Goal: Transaction & Acquisition: Obtain resource

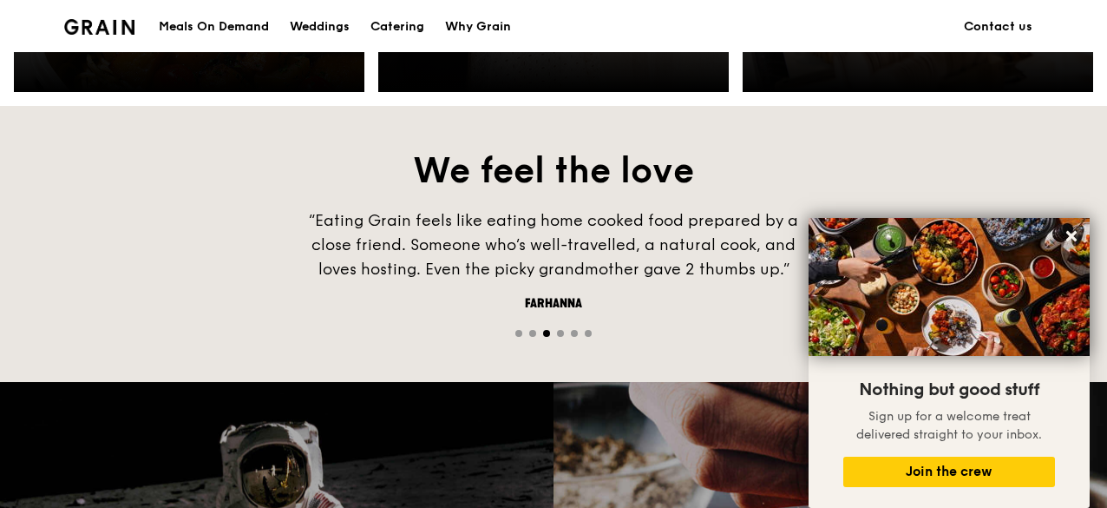
scroll to position [1041, 0]
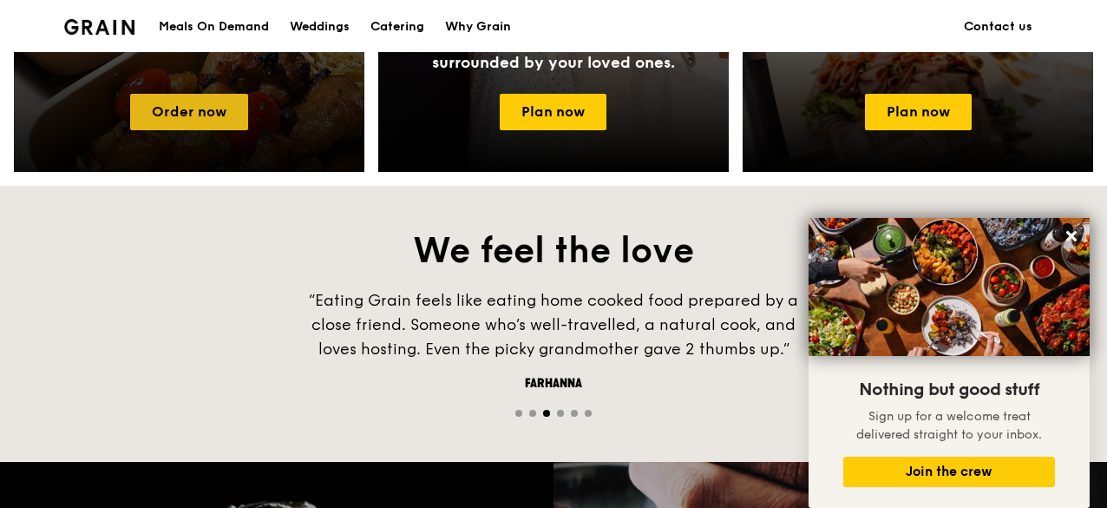
click at [178, 103] on link "Order now" at bounding box center [189, 112] width 118 height 36
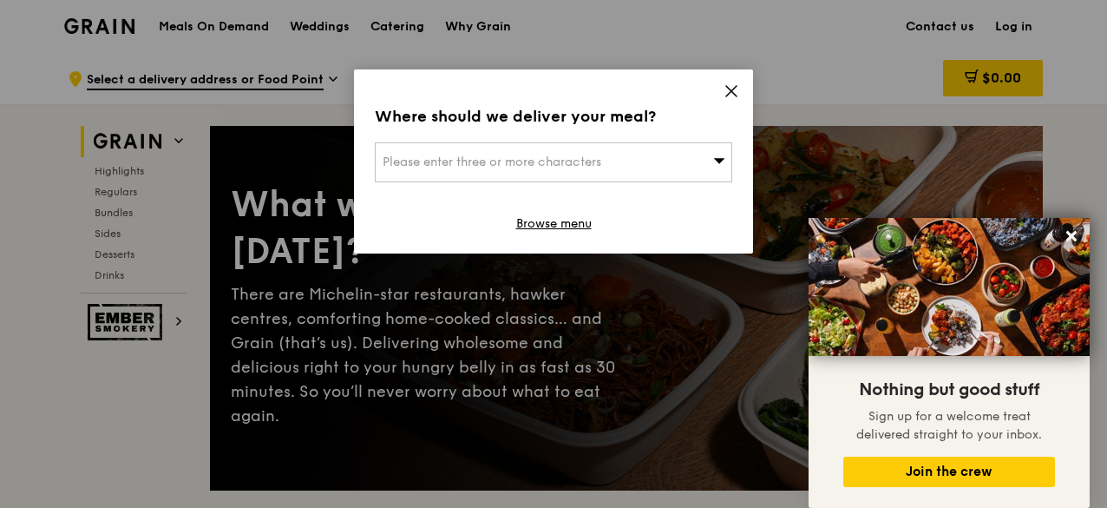
click at [716, 166] on icon at bounding box center [719, 160] width 12 height 13
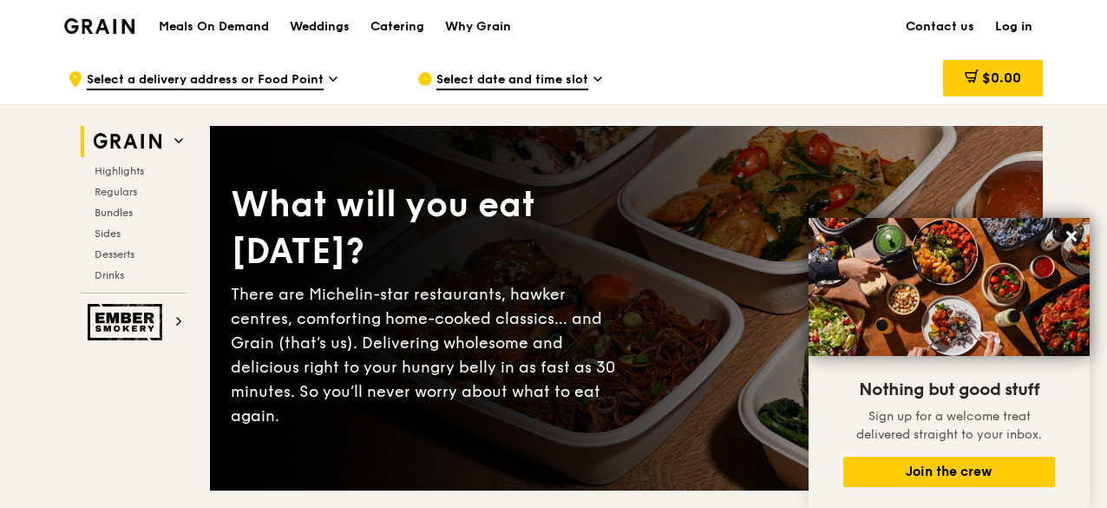
scroll to position [87, 0]
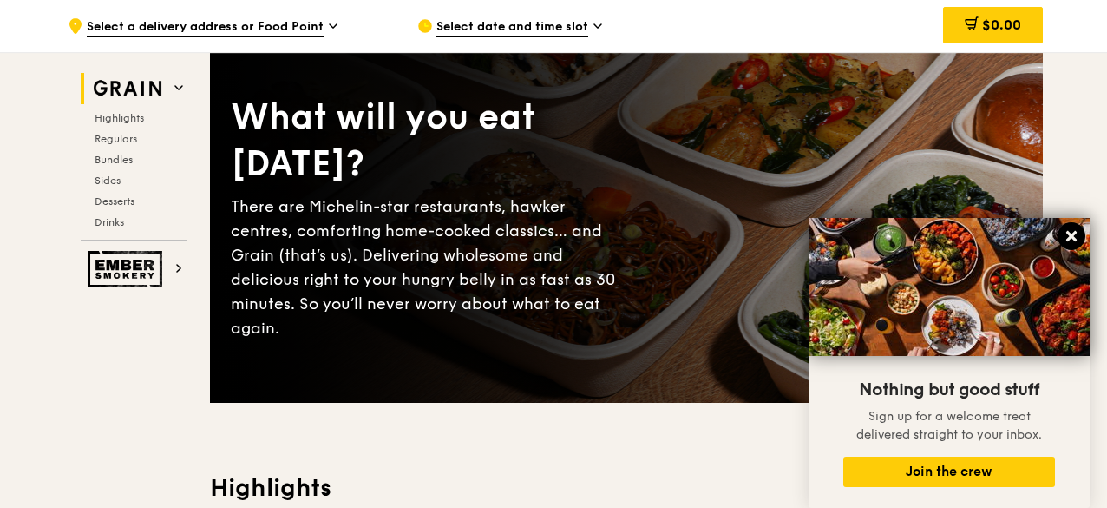
click at [1070, 235] on icon at bounding box center [1071, 236] width 10 height 10
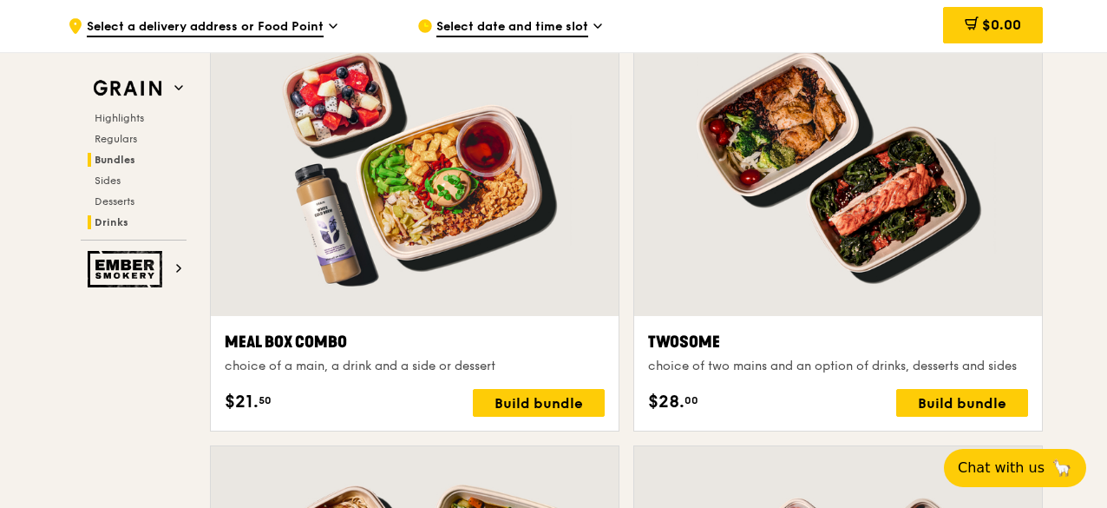
scroll to position [2516, 0]
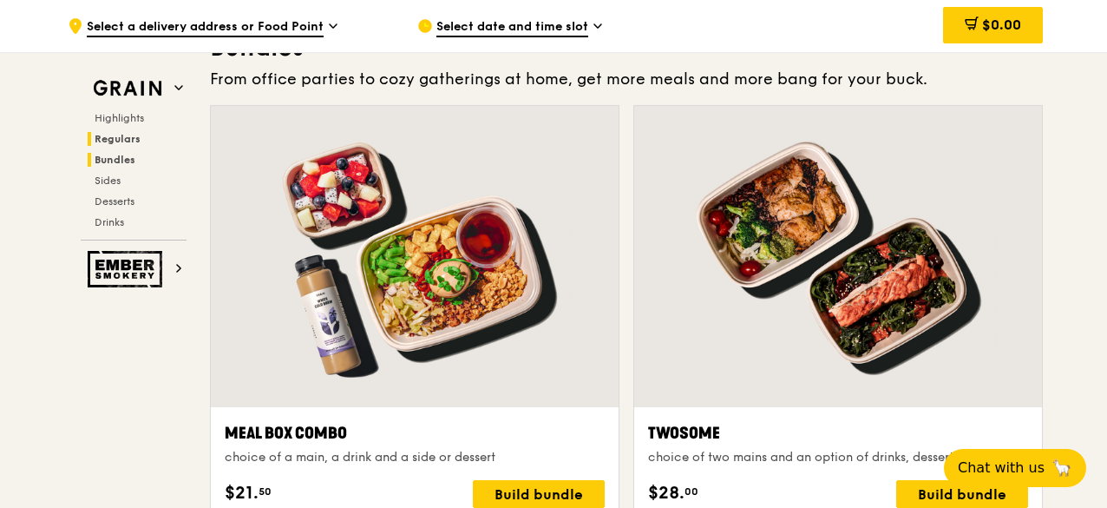
click at [118, 137] on span "Regulars" at bounding box center [118, 139] width 46 height 12
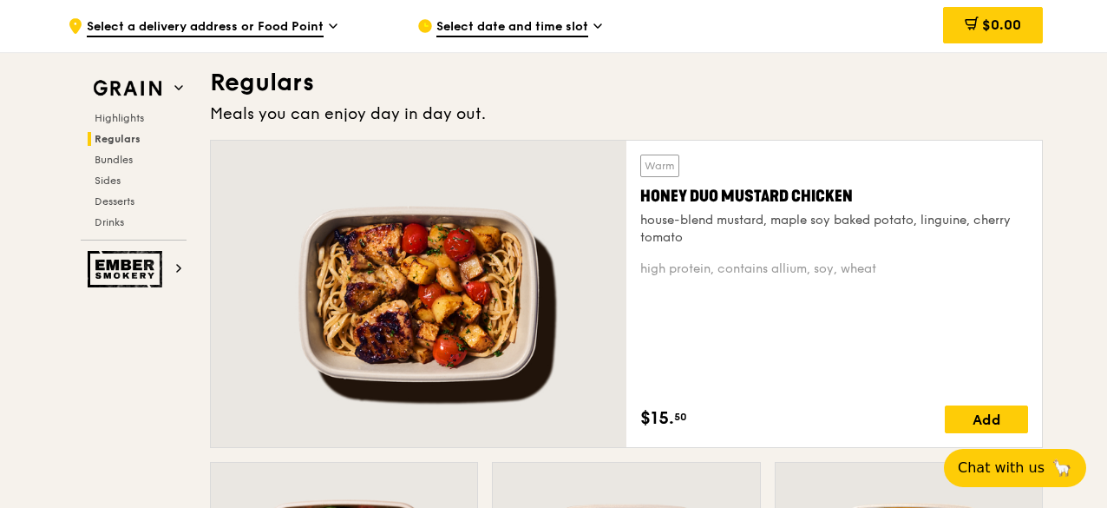
scroll to position [1122, 0]
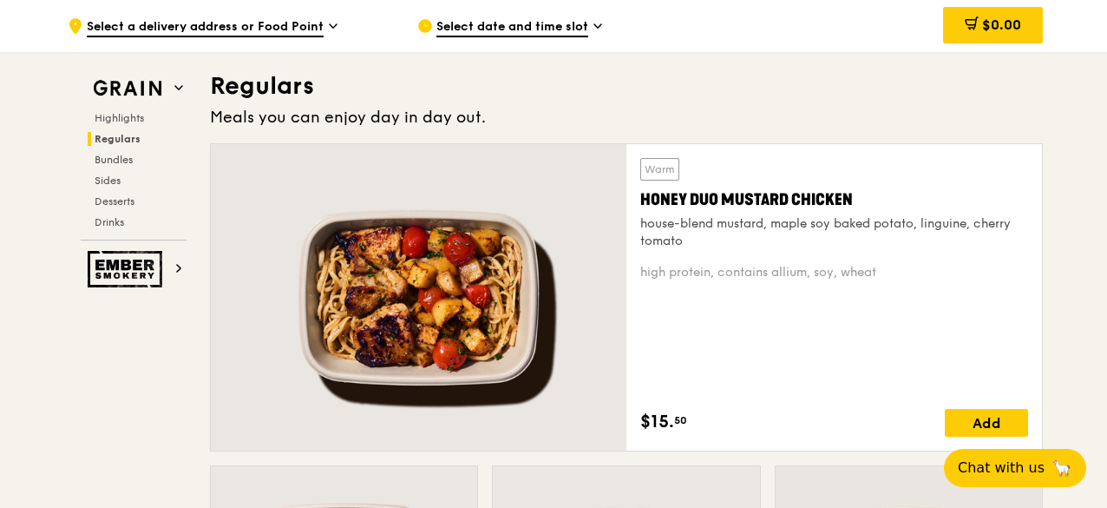
click at [287, 33] on span "Select a delivery address or Food Point" at bounding box center [205, 27] width 237 height 19
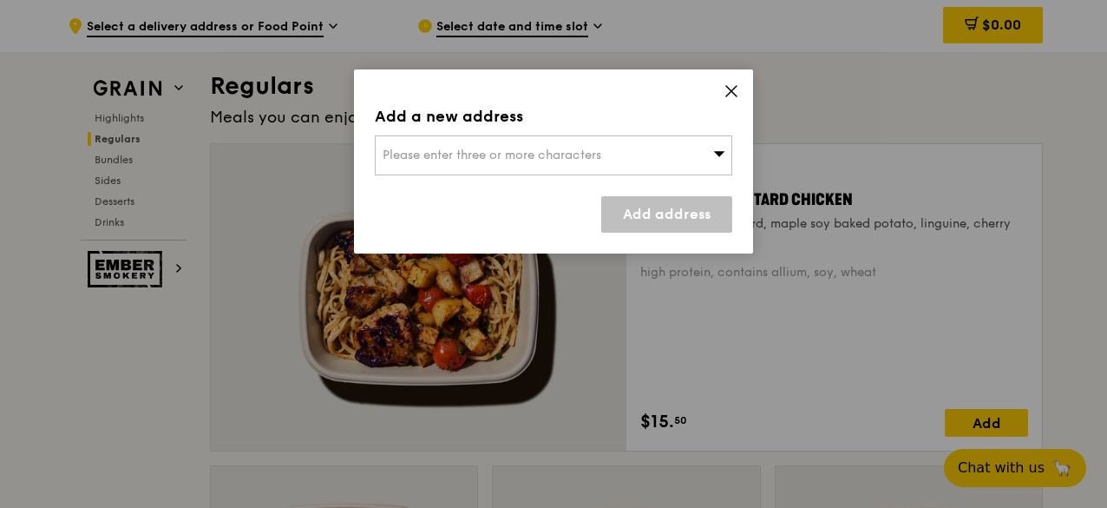
click at [738, 94] on icon at bounding box center [732, 91] width 16 height 16
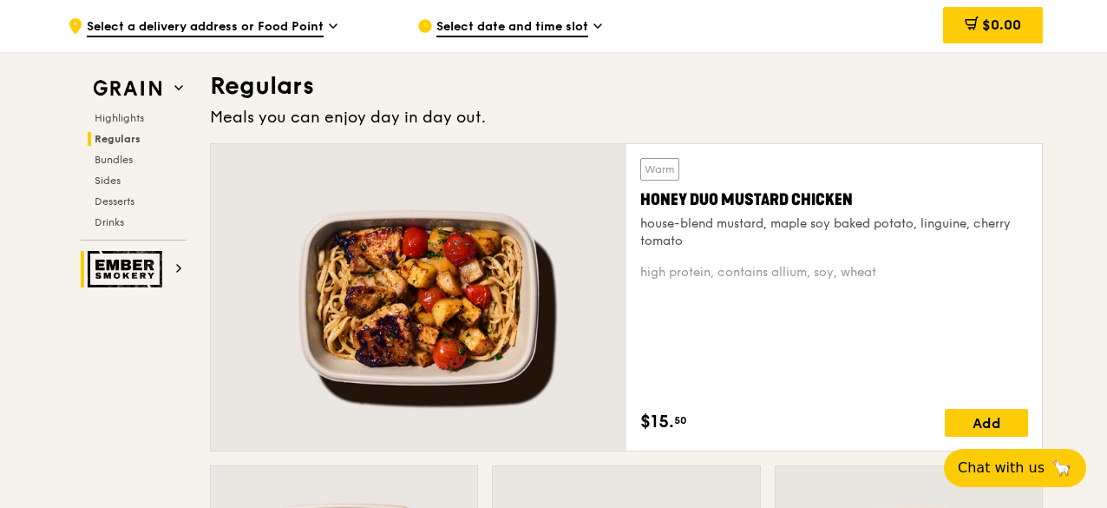
click at [168, 268] on h2 "Ember Smokery" at bounding box center [134, 269] width 106 height 36
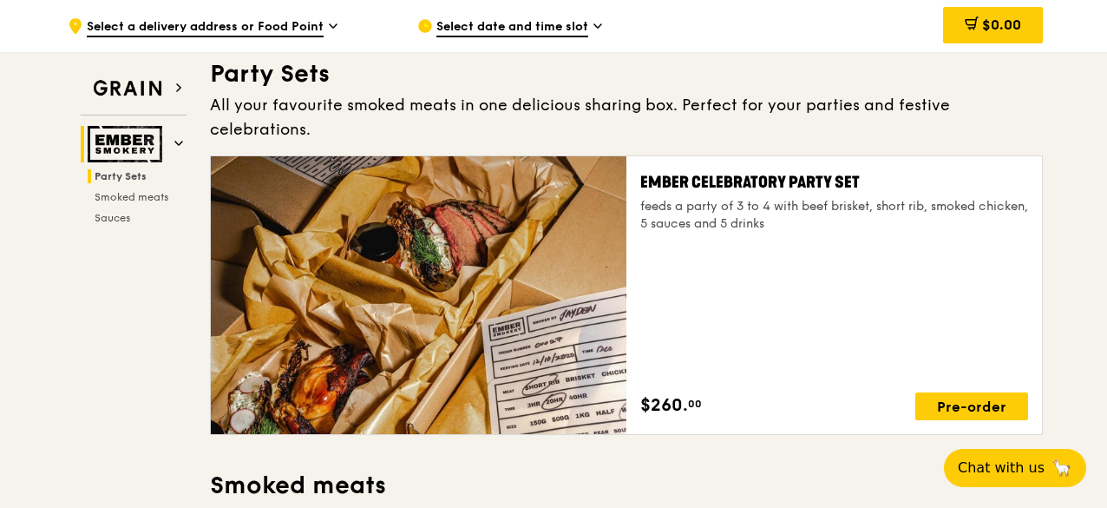
scroll to position [56, 0]
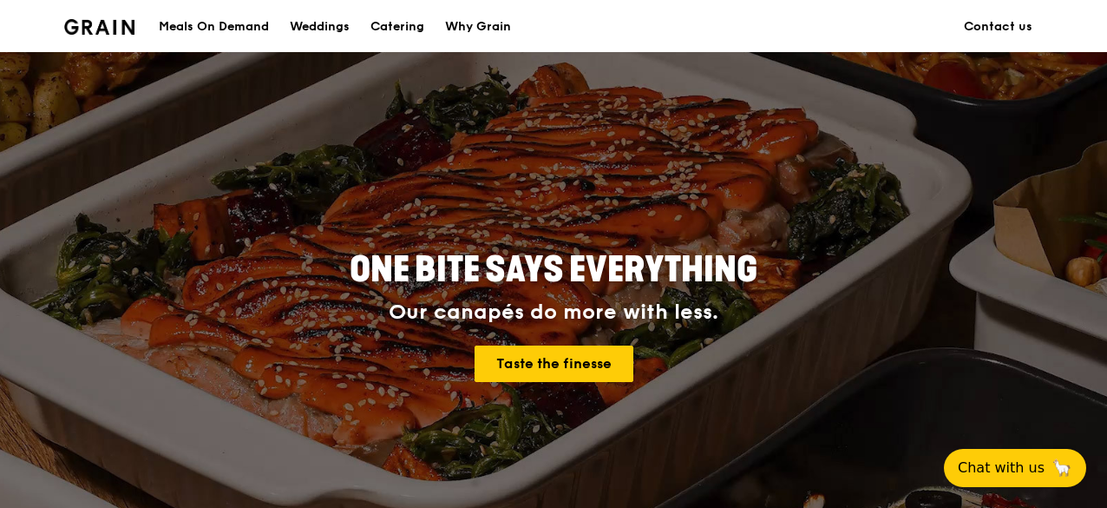
scroll to position [1041, 0]
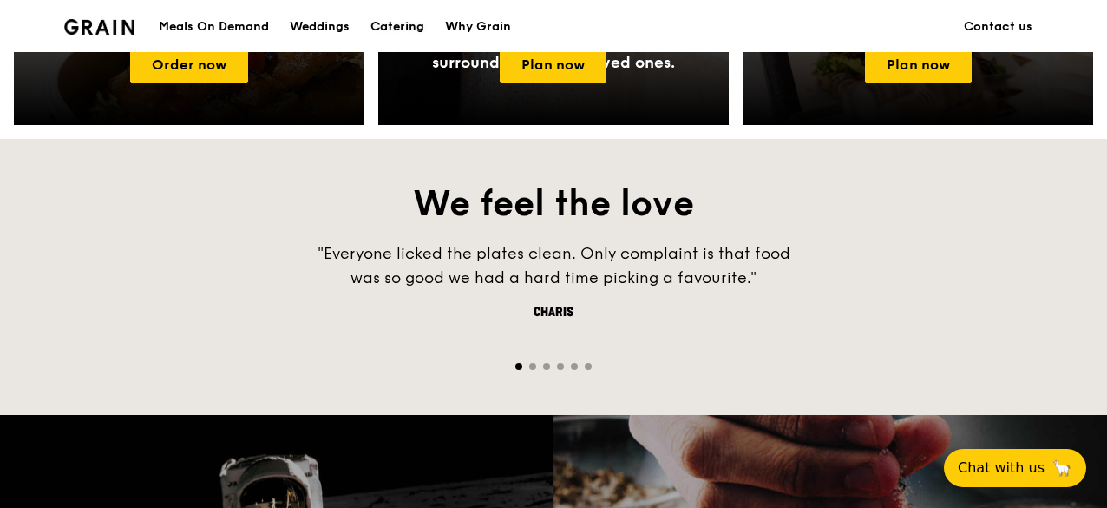
click at [396, 23] on div "Catering" at bounding box center [398, 27] width 54 height 52
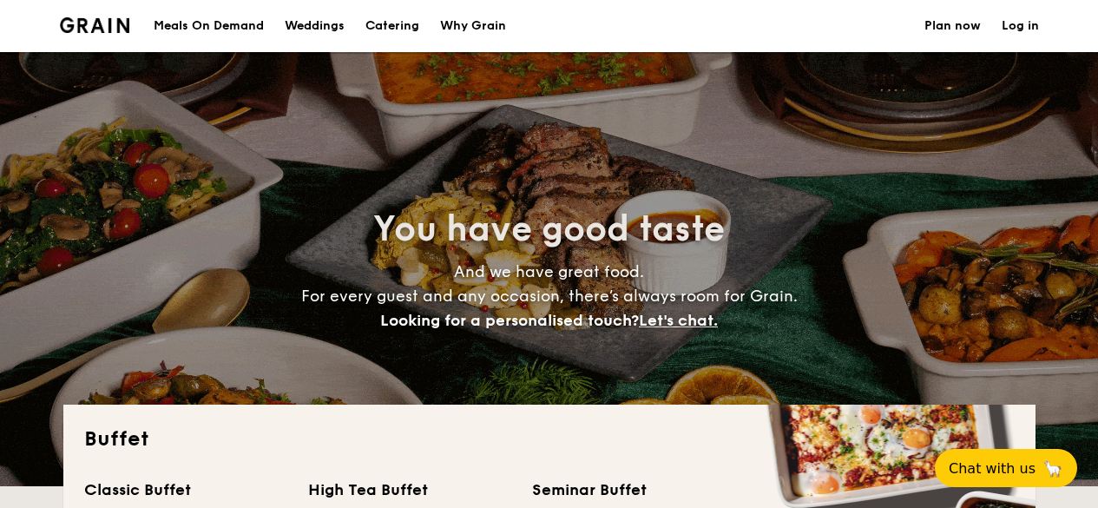
select select
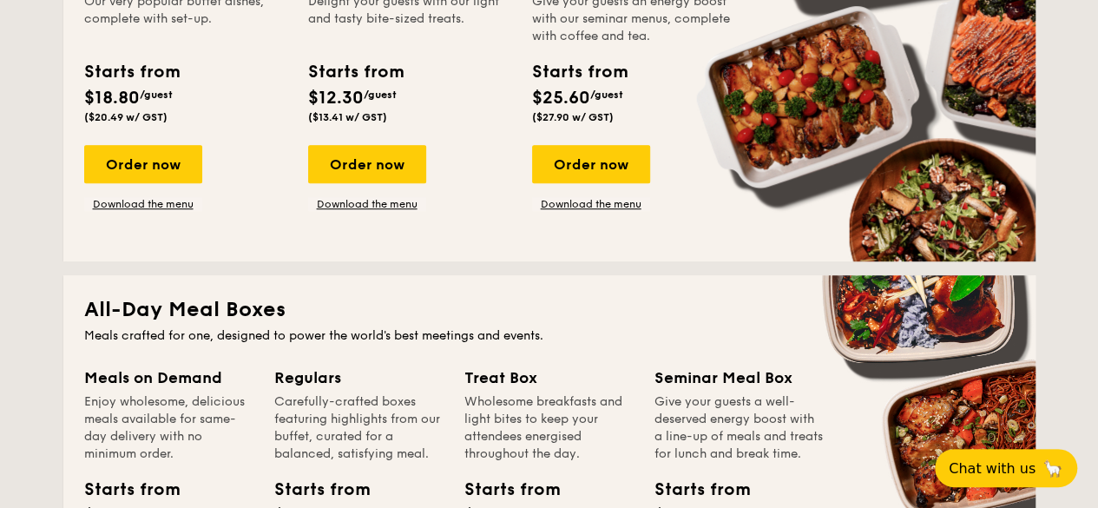
scroll to position [607, 0]
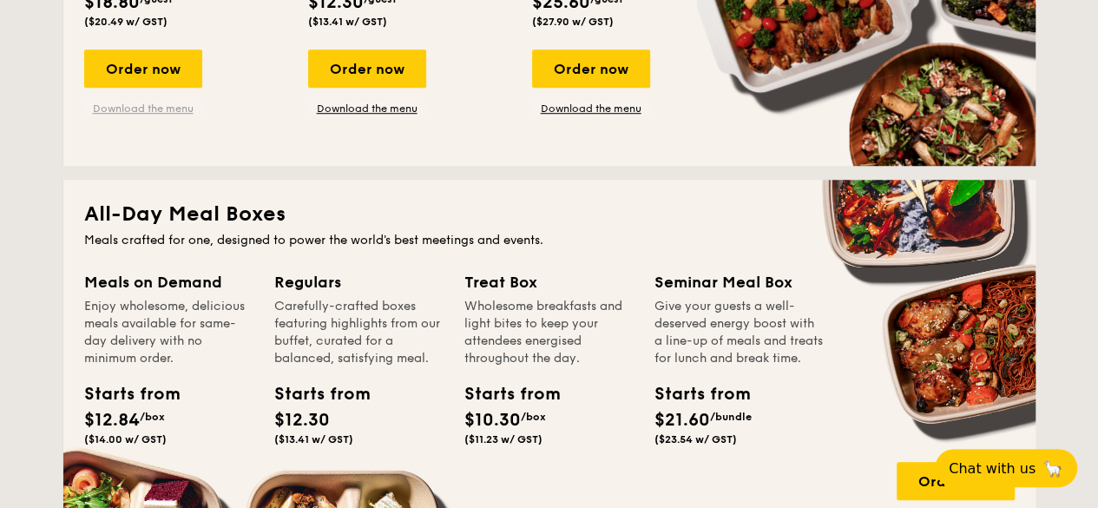
click at [157, 106] on link "Download the menu" at bounding box center [143, 109] width 118 height 14
